Goal: Information Seeking & Learning: Learn about a topic

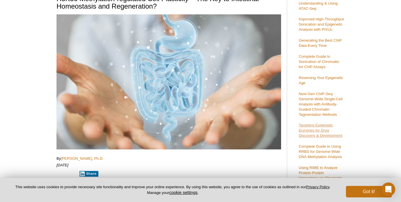
scroll to position [69, 0]
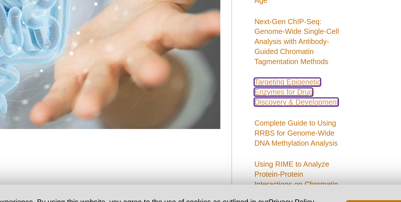
click at [322, 134] on link "Targeting Epigenetic Enzymes for Drug Discovery & Development" at bounding box center [320, 129] width 44 height 15
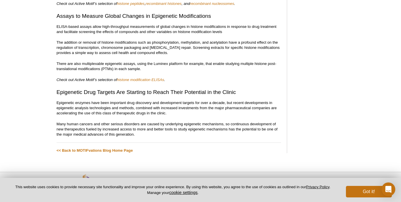
scroll to position [913, 0]
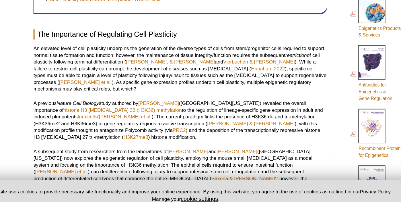
scroll to position [247, 0]
